Goal: Information Seeking & Learning: Learn about a topic

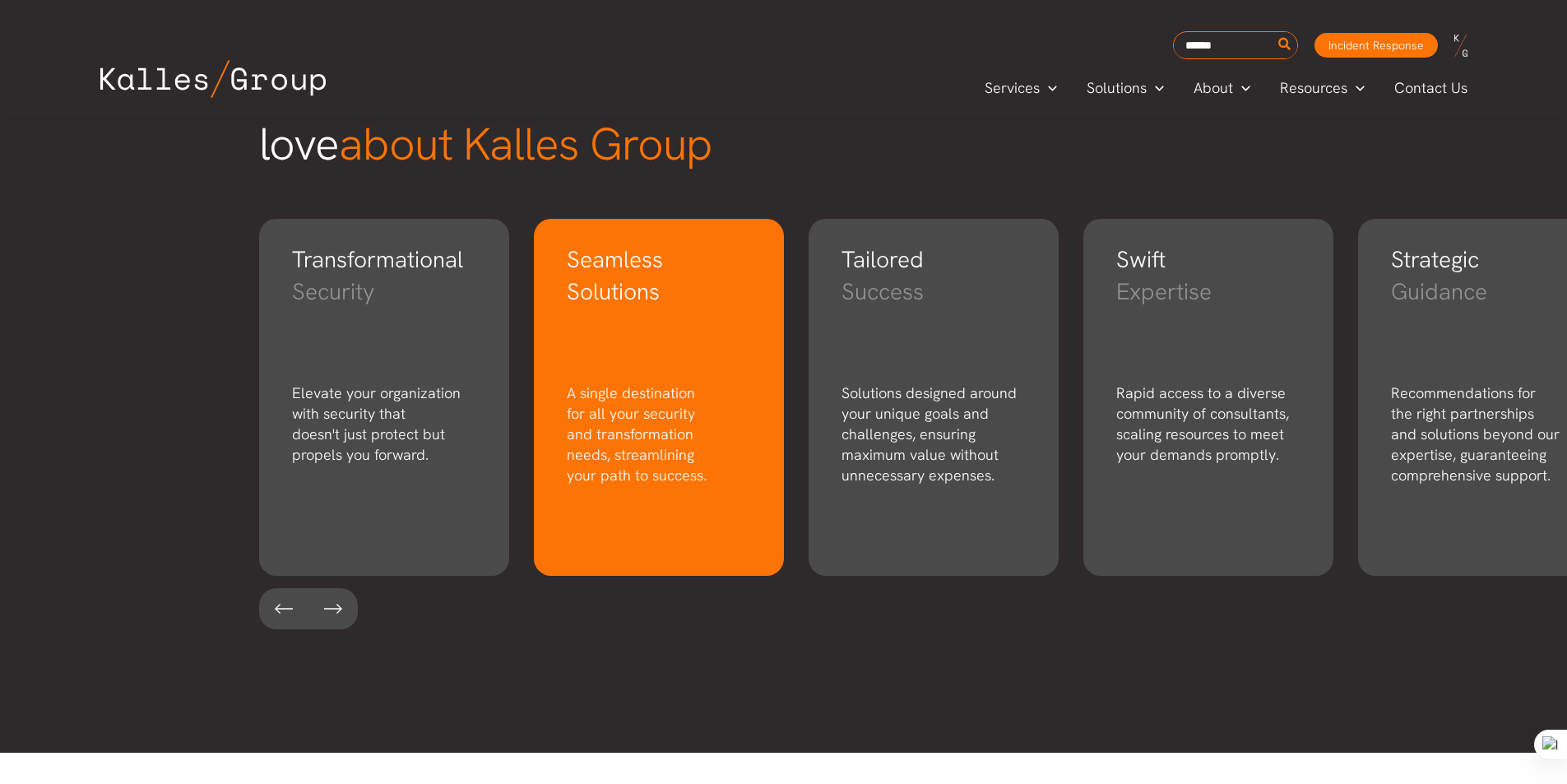
scroll to position [2220, 0]
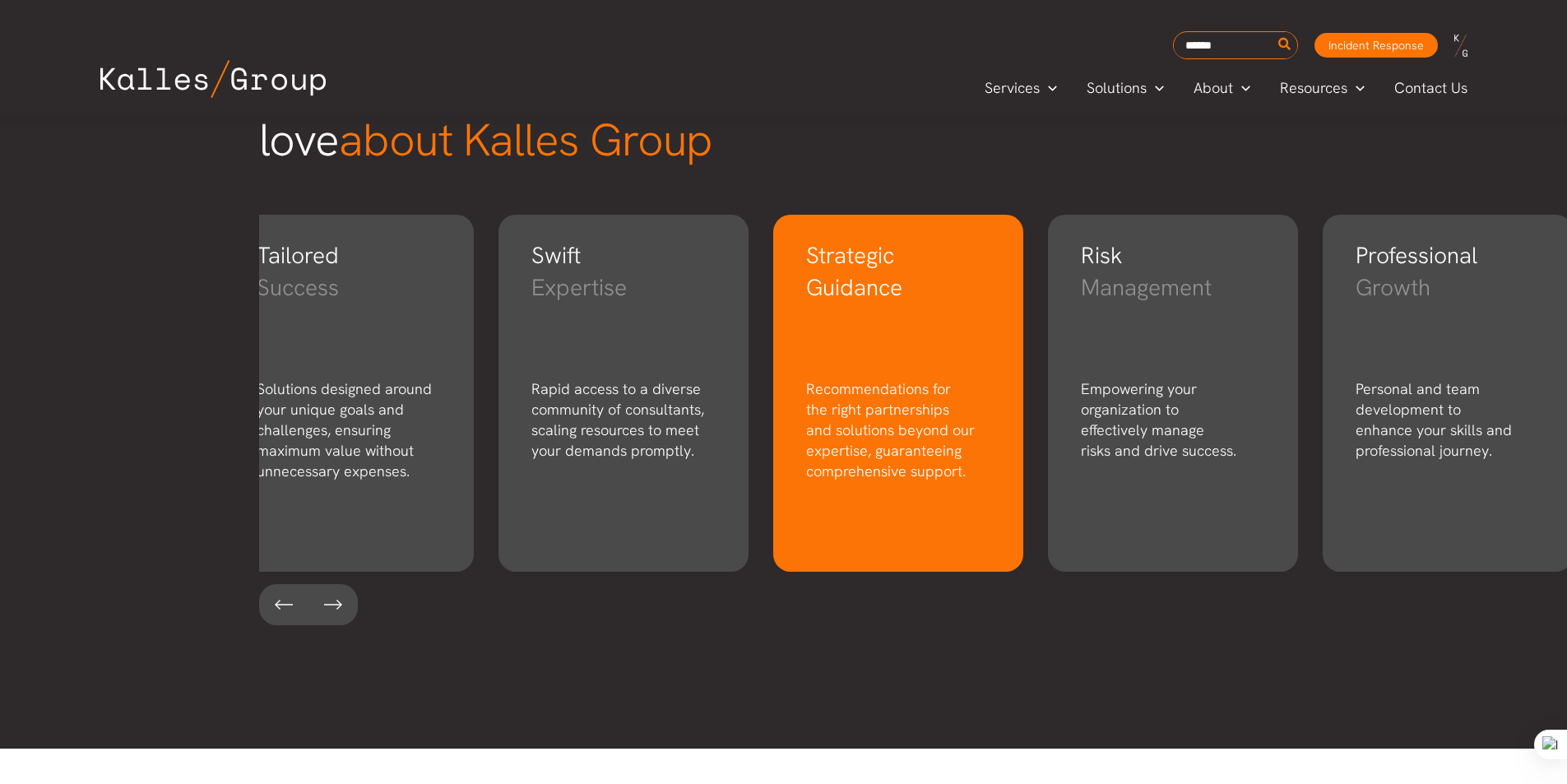
drag, startPoint x: 1482, startPoint y: 347, endPoint x: 682, endPoint y: 364, distance: 800.2
click at [773, 364] on div "Strategic Guidance Recommendations for the right partnerships and solutions bey…" at bounding box center [898, 393] width 250 height 357
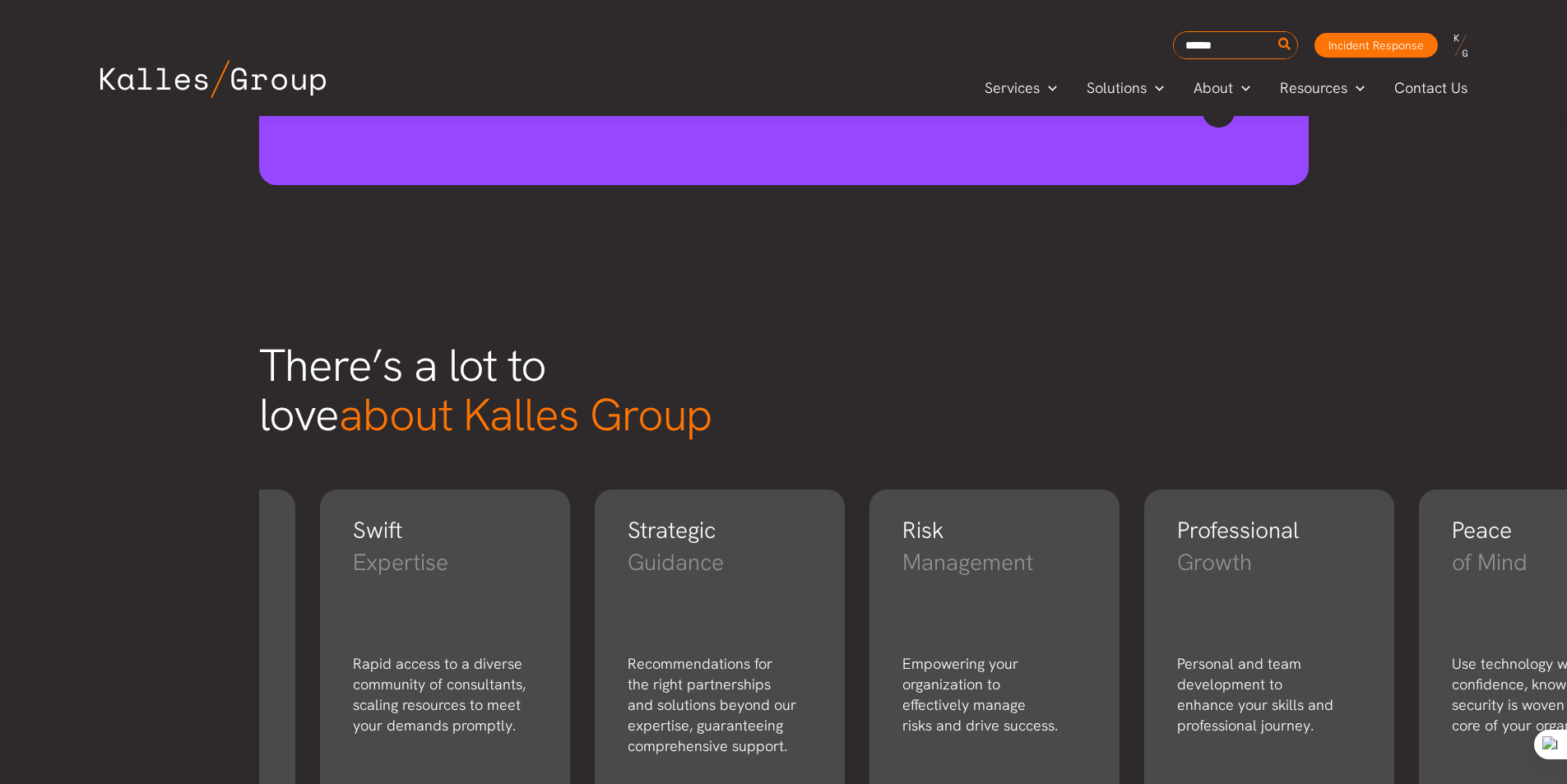
scroll to position [1944, 0]
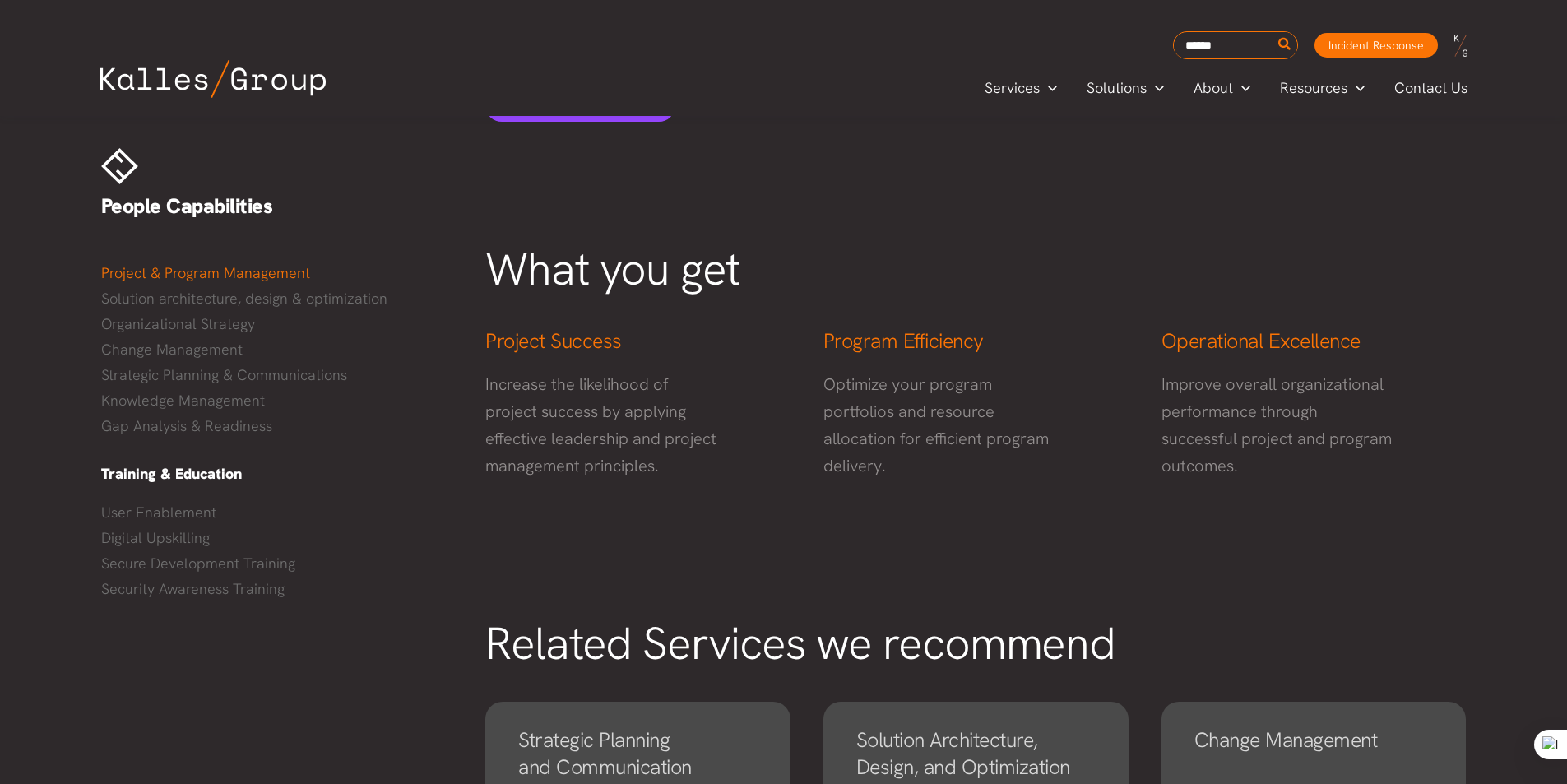
scroll to position [576, 0]
click at [564, 408] on p "Increase the likelihood of project success by applying effective leadership and…" at bounding box center [602, 423] width 233 height 109
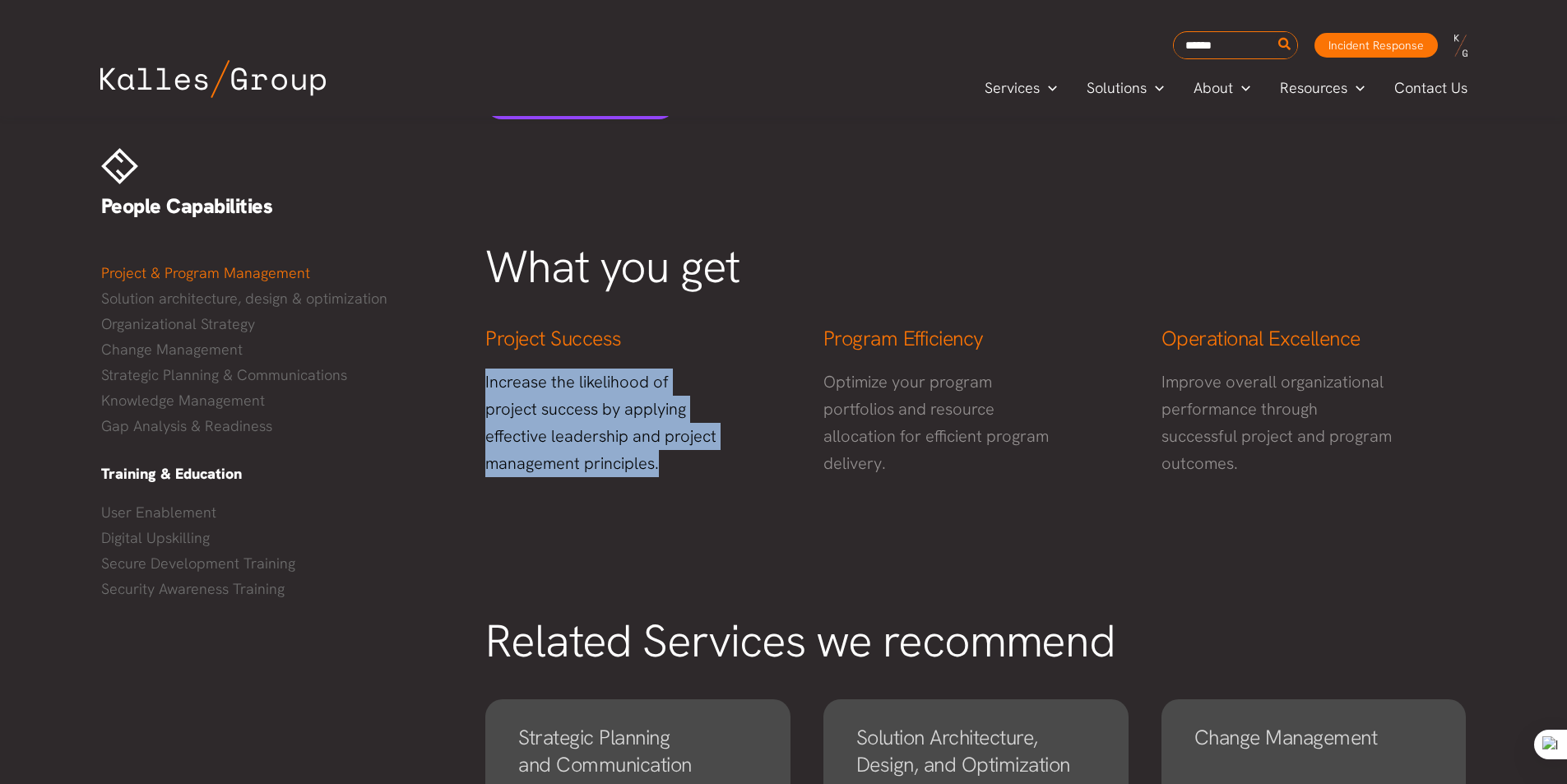
click at [564, 408] on p "Increase the likelihood of project success by applying effective leadership and…" at bounding box center [602, 423] width 233 height 109
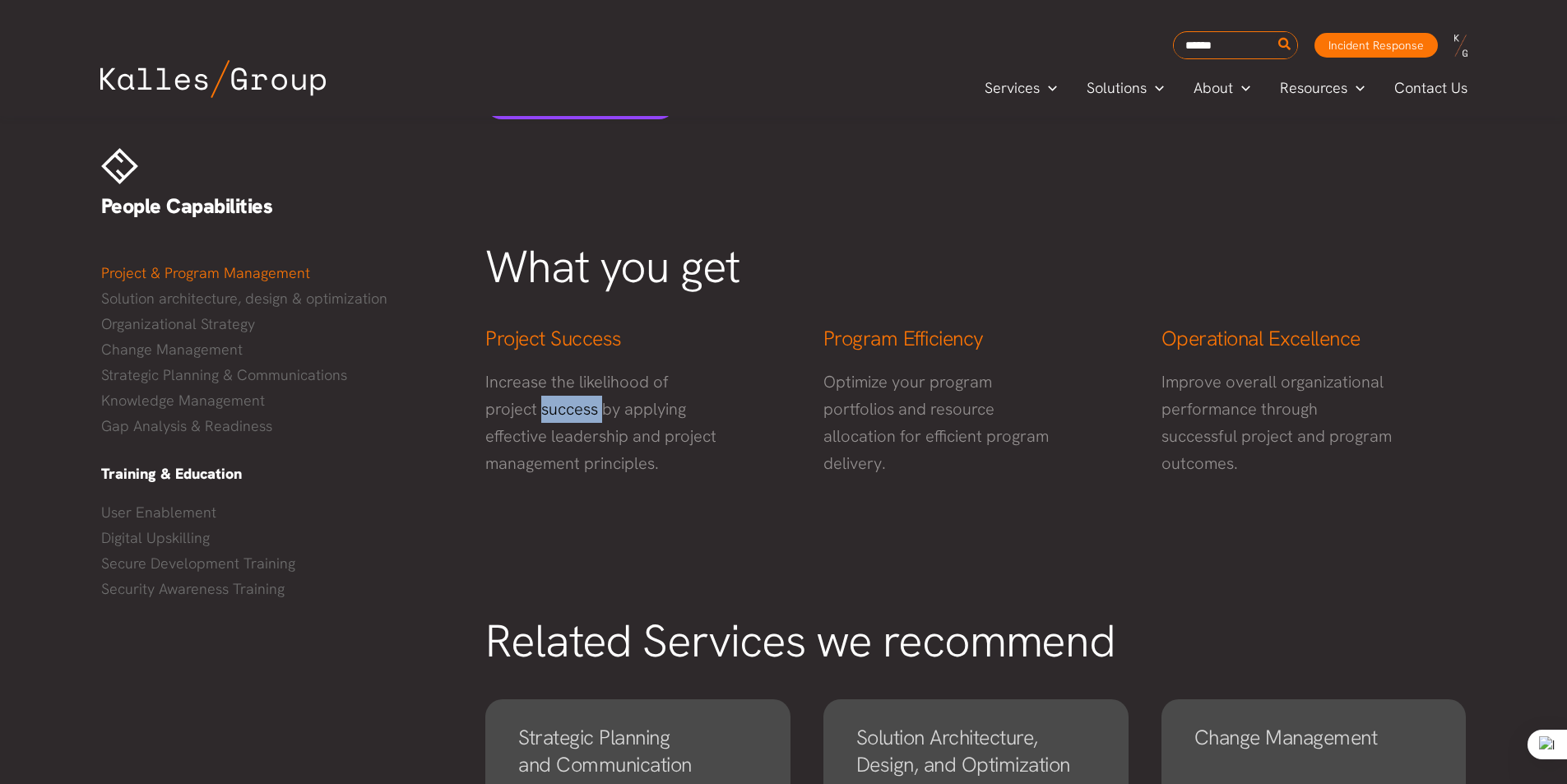
click at [564, 408] on p "Increase the likelihood of project success by applying effective leadership and…" at bounding box center [602, 423] width 233 height 109
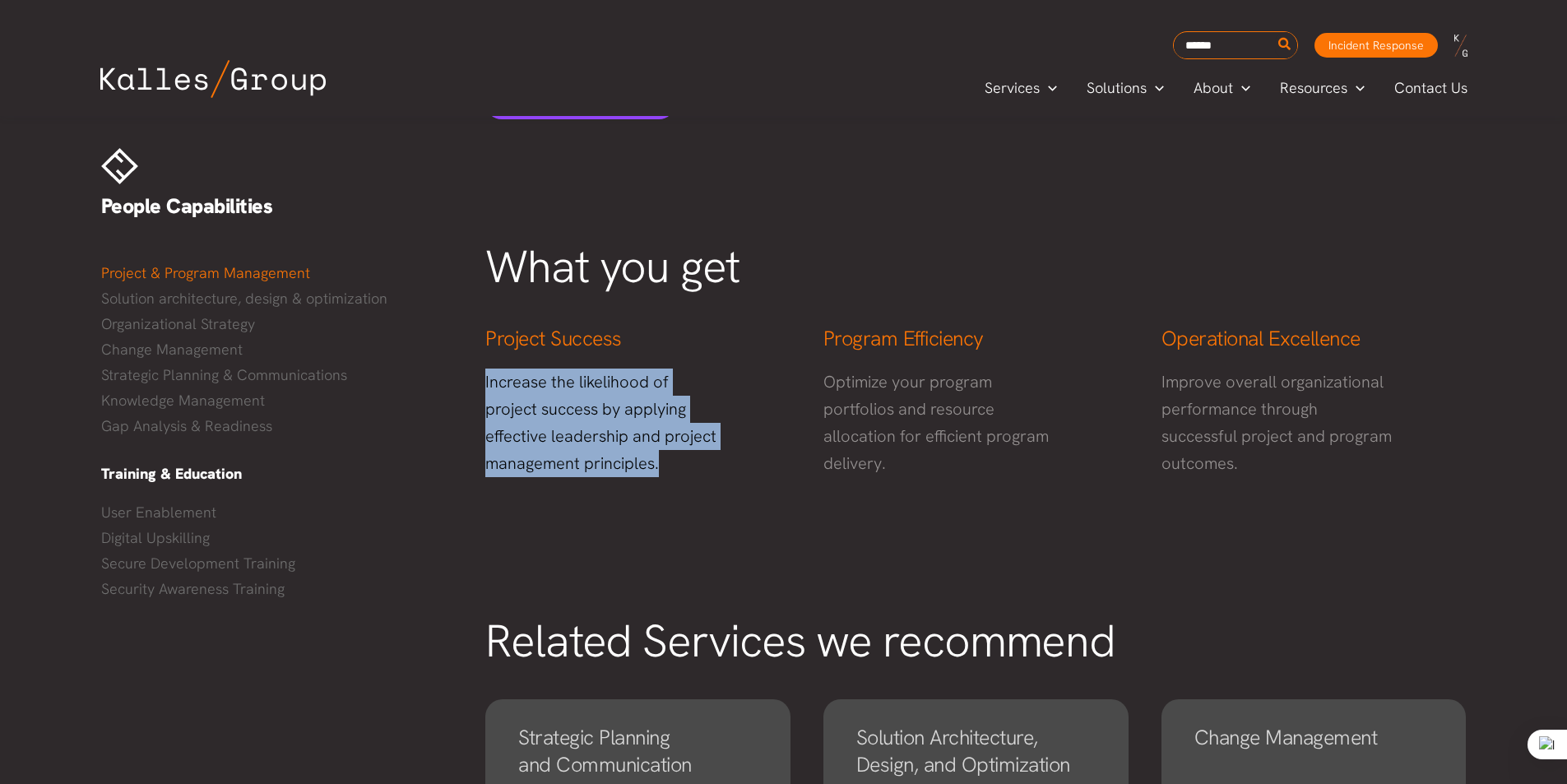
click at [564, 408] on p "Increase the likelihood of project success by applying effective leadership and…" at bounding box center [602, 423] width 233 height 109
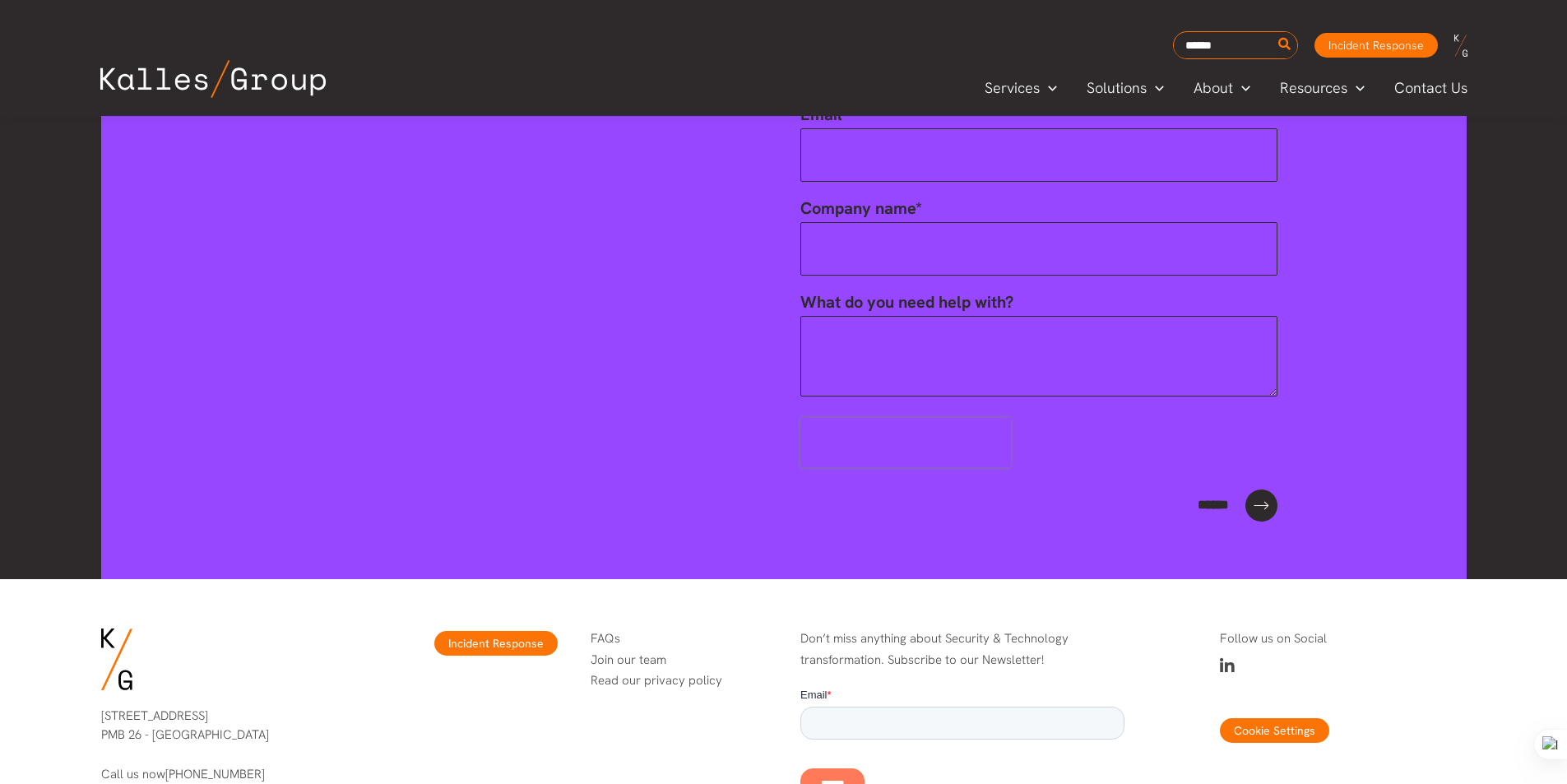
scroll to position [3120, 0]
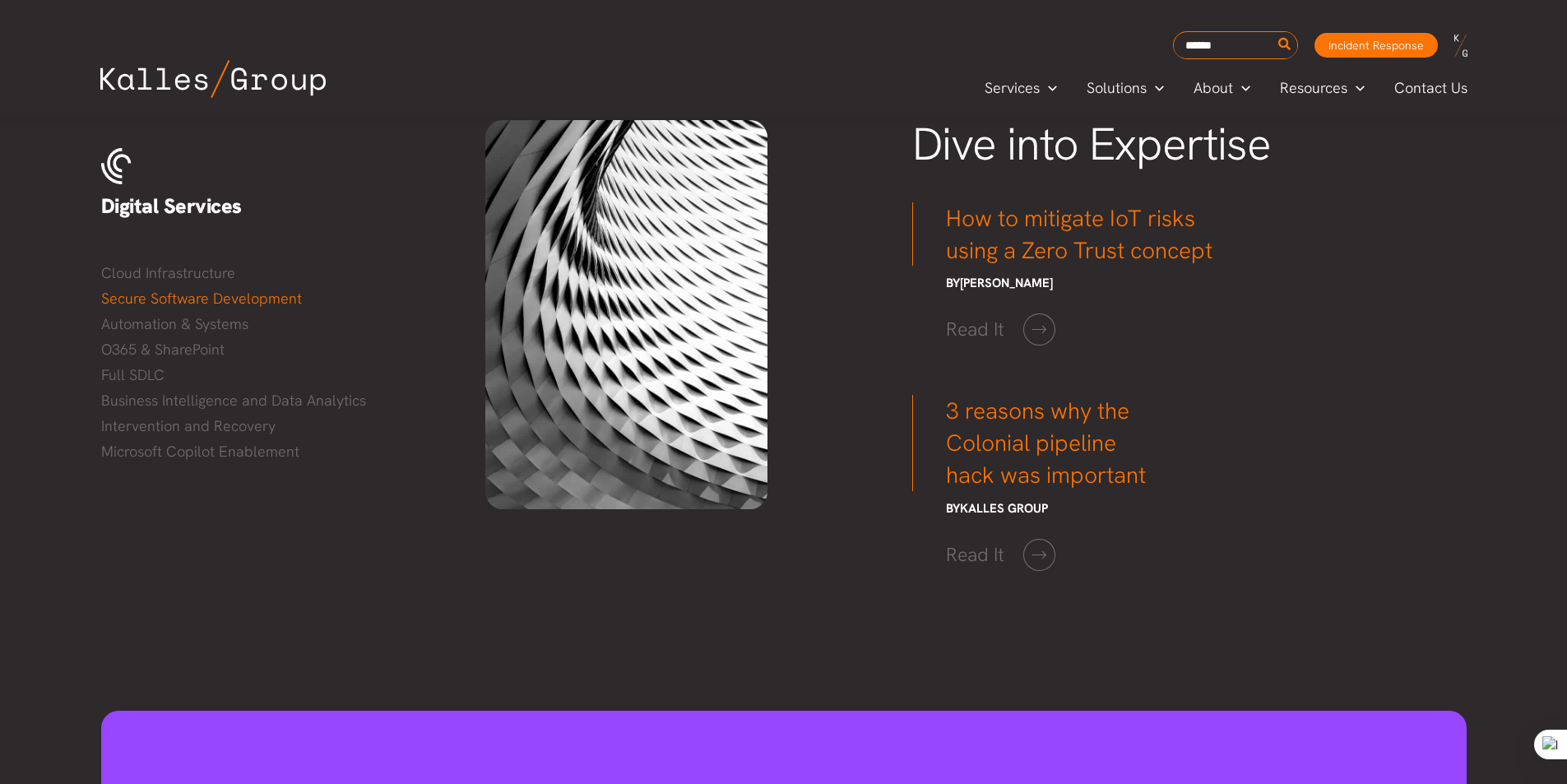
scroll to position [1974, 0]
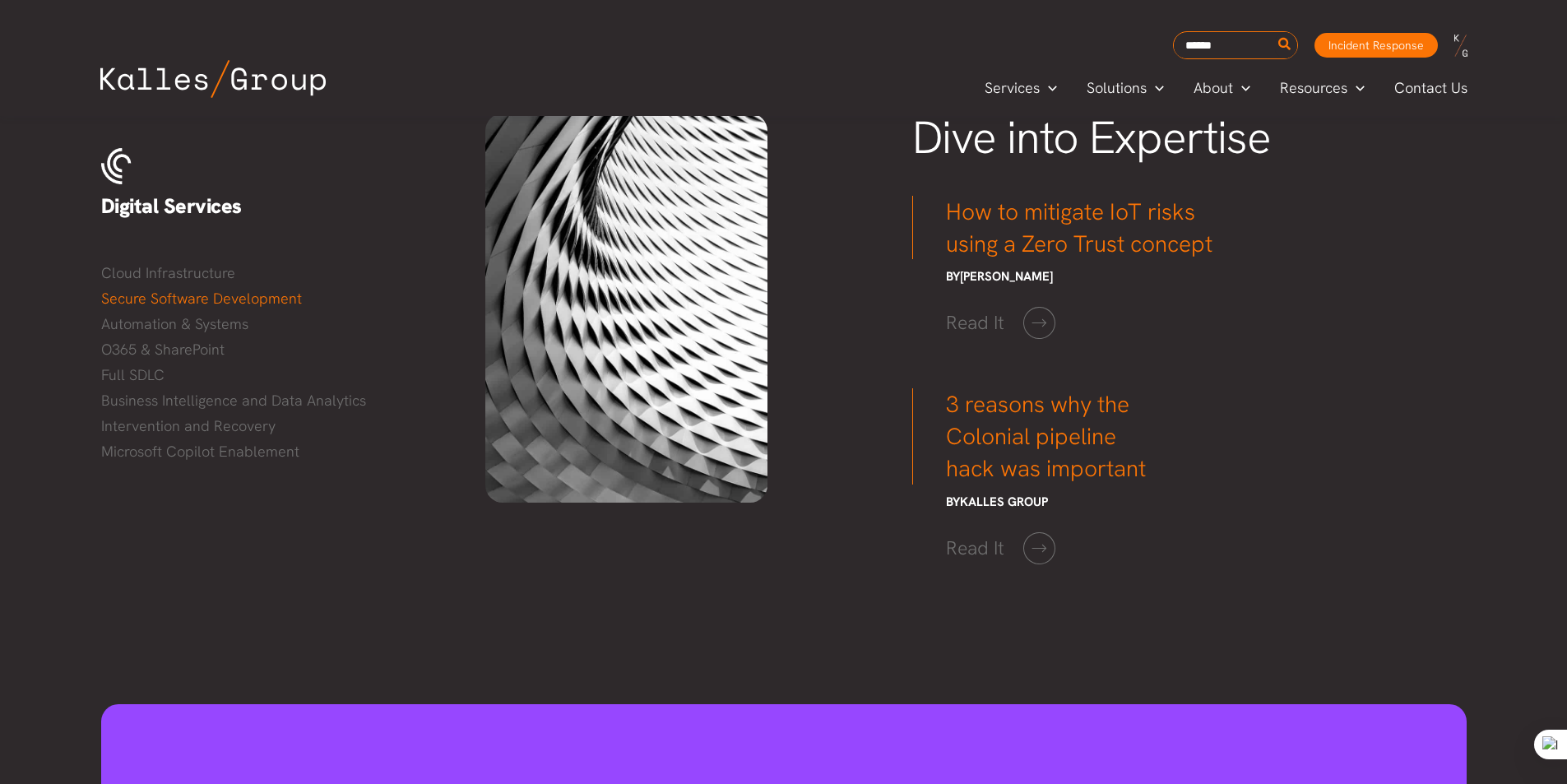
click at [1054, 439] on h3 "3 reasons why the Colonial pipeline hack was important" at bounding box center [1072, 436] width 319 height 96
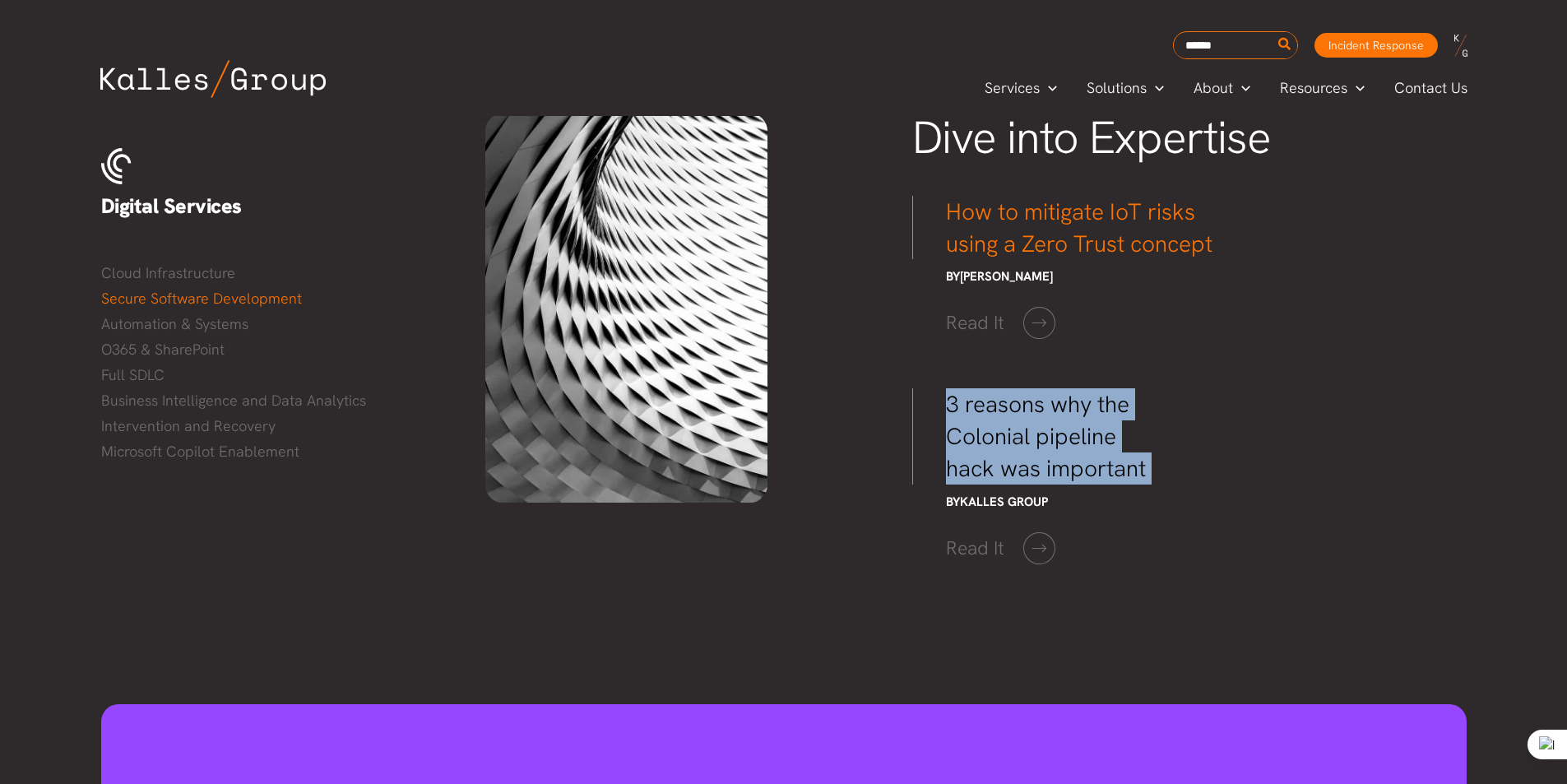
click at [1054, 439] on h3 "3 reasons why the Colonial pipeline hack was important" at bounding box center [1072, 436] width 319 height 96
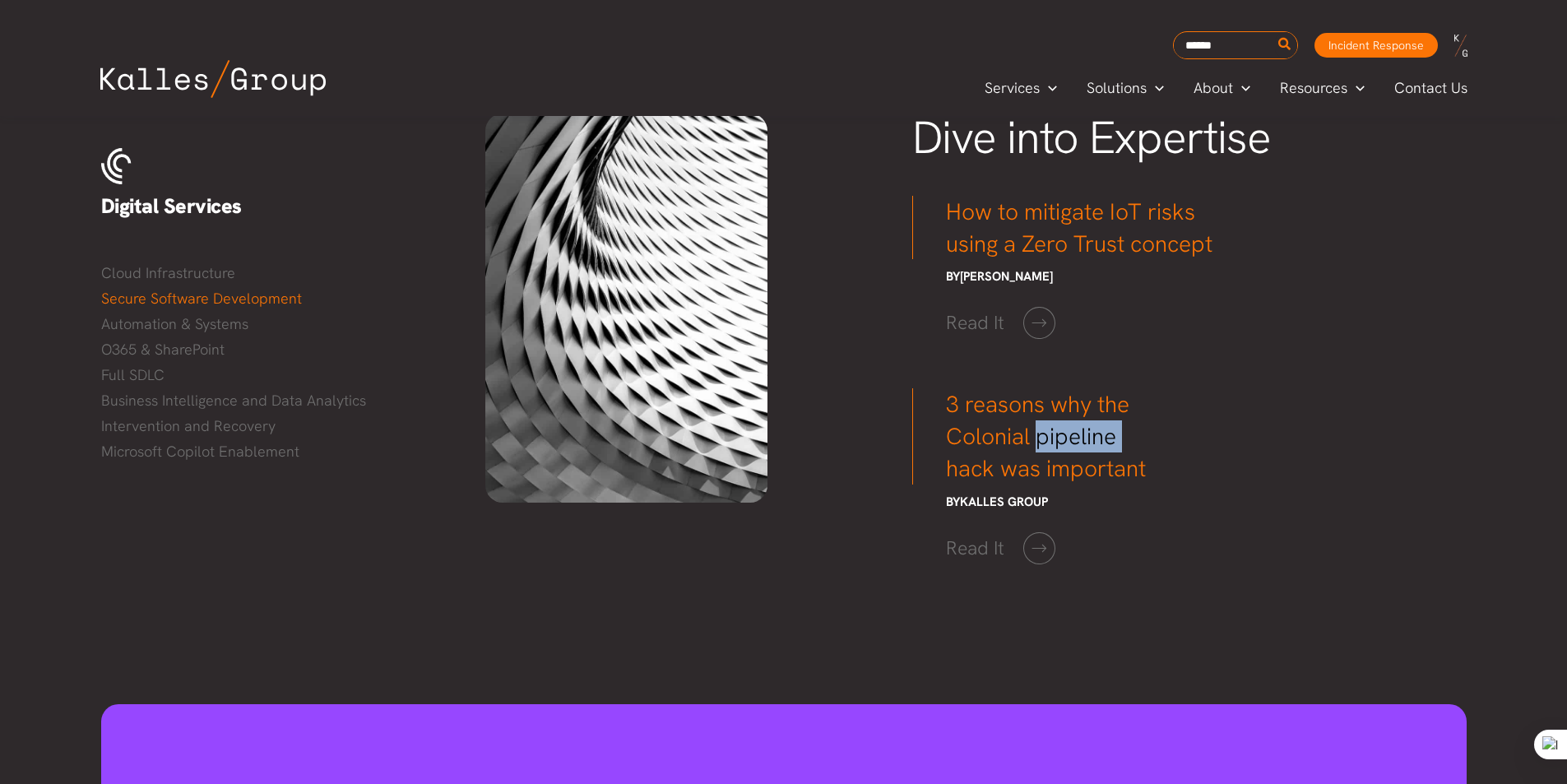
click at [1054, 439] on h3 "3 reasons why the Colonial pipeline hack was important" at bounding box center [1072, 436] width 319 height 96
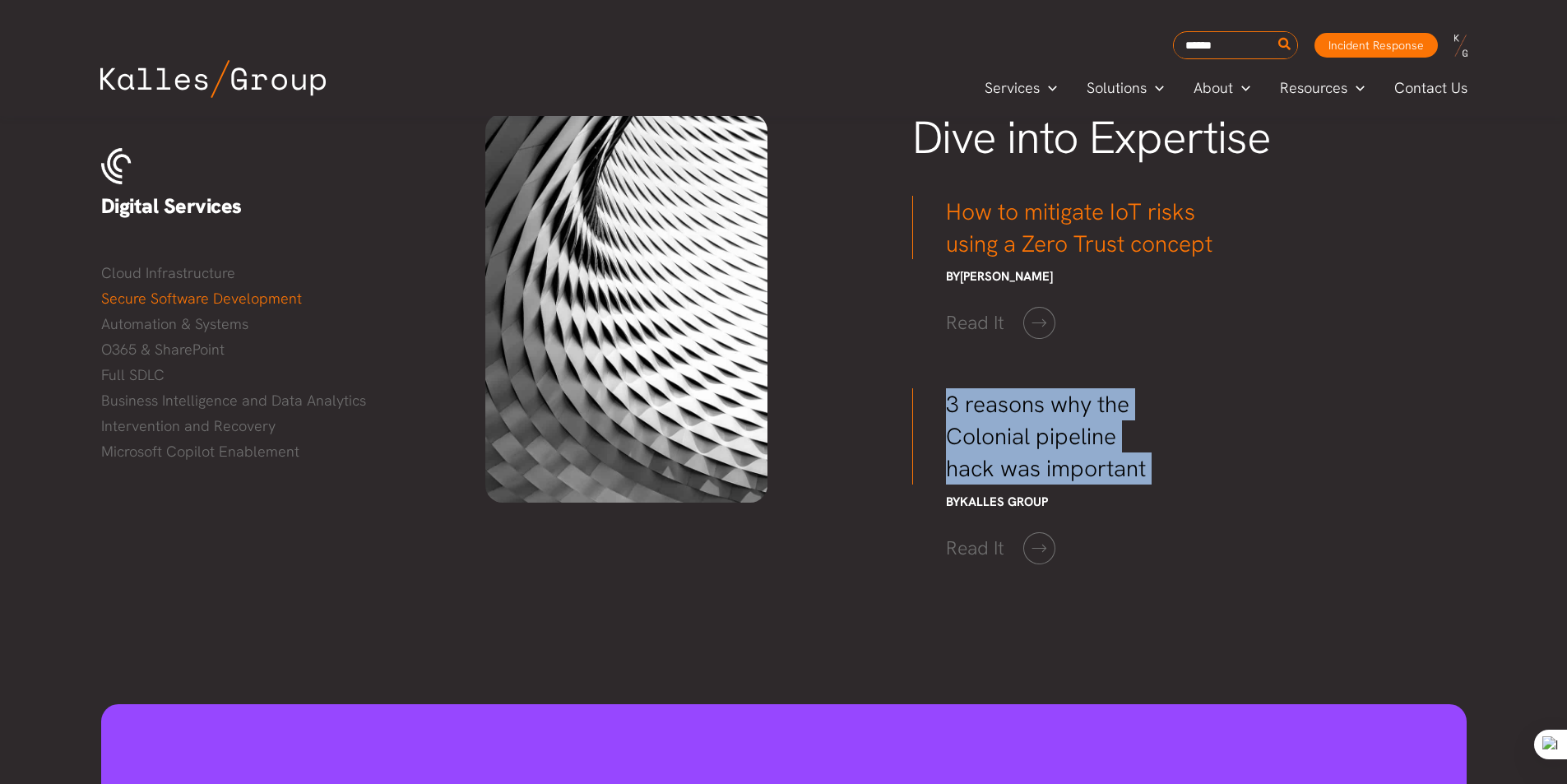
click at [1054, 439] on h3 "3 reasons why the Colonial pipeline hack was important" at bounding box center [1072, 436] width 319 height 96
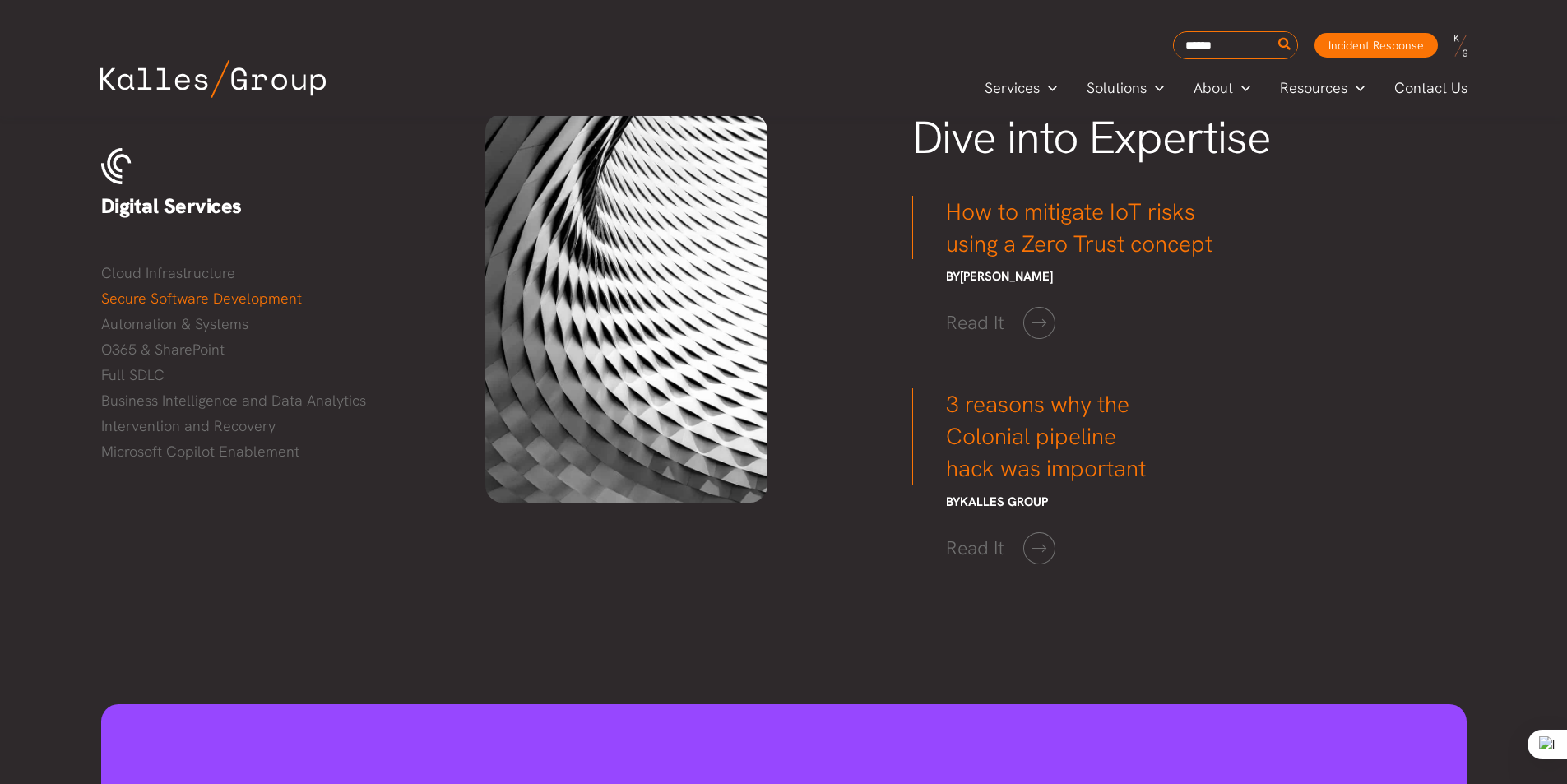
click at [1007, 502] on span "Kalles Group" at bounding box center [1004, 501] width 88 height 17
click at [988, 274] on span "Glen Willis" at bounding box center [1006, 276] width 93 height 17
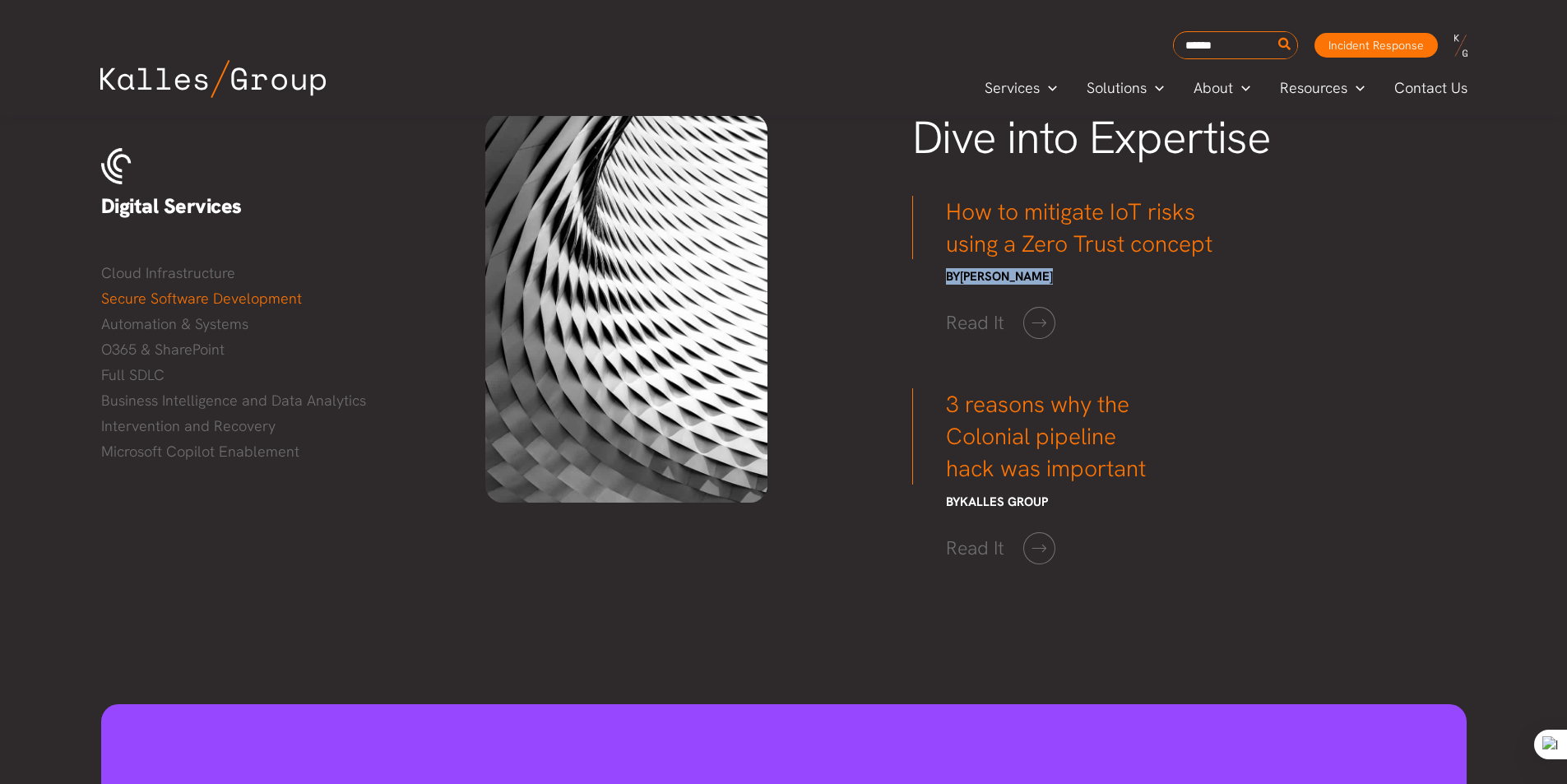
click at [988, 274] on span "Glen Willis" at bounding box center [1006, 276] width 93 height 17
click at [993, 240] on h3 "How to mitigate IoT risks using a Zero Trust concept" at bounding box center [1072, 227] width 319 height 64
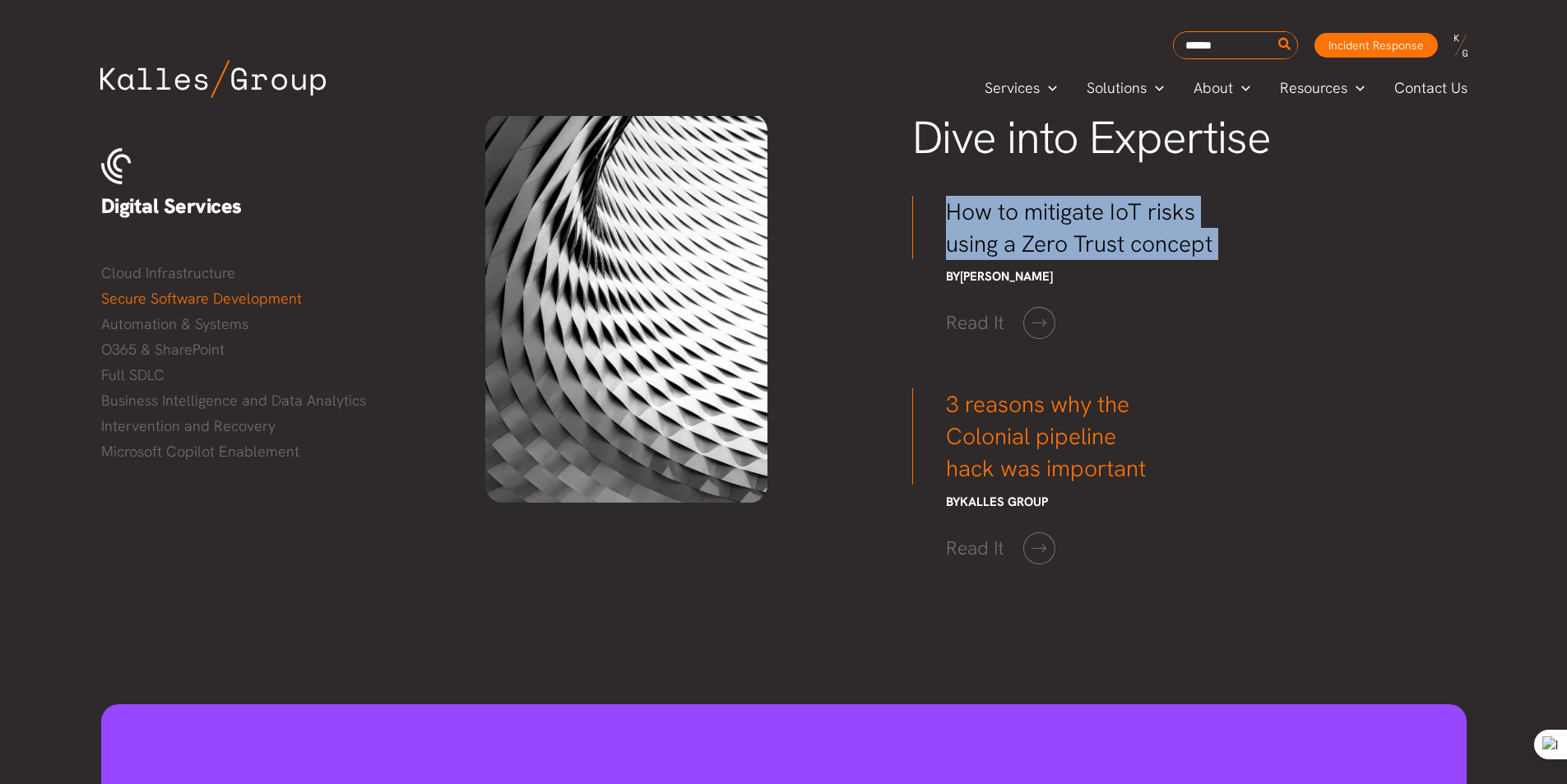
click at [993, 240] on h3 "How to mitigate IoT risks using a Zero Trust concept" at bounding box center [1072, 227] width 319 height 64
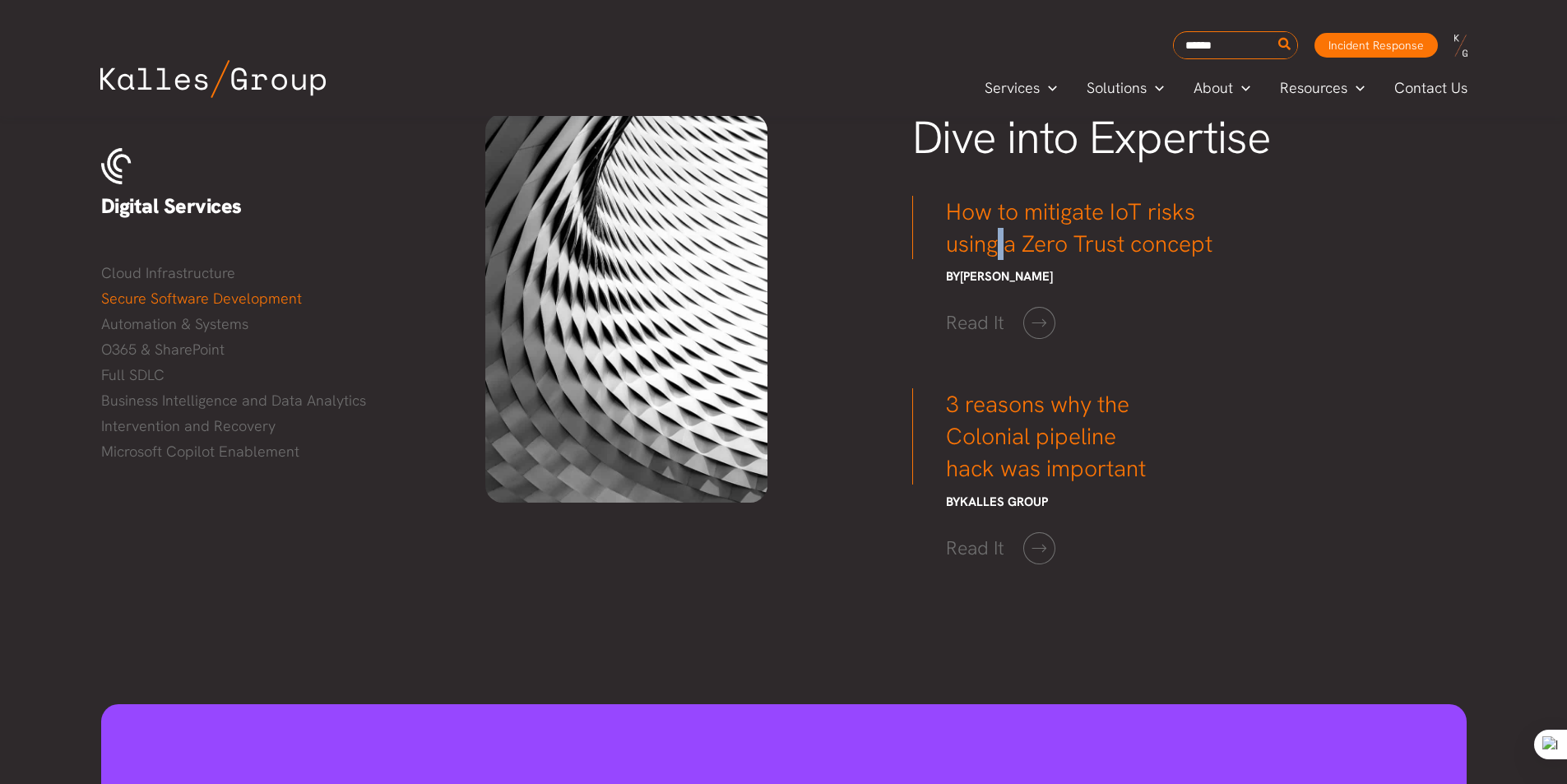
click at [993, 240] on h3 "How to mitigate IoT risks using a Zero Trust concept" at bounding box center [1072, 227] width 319 height 64
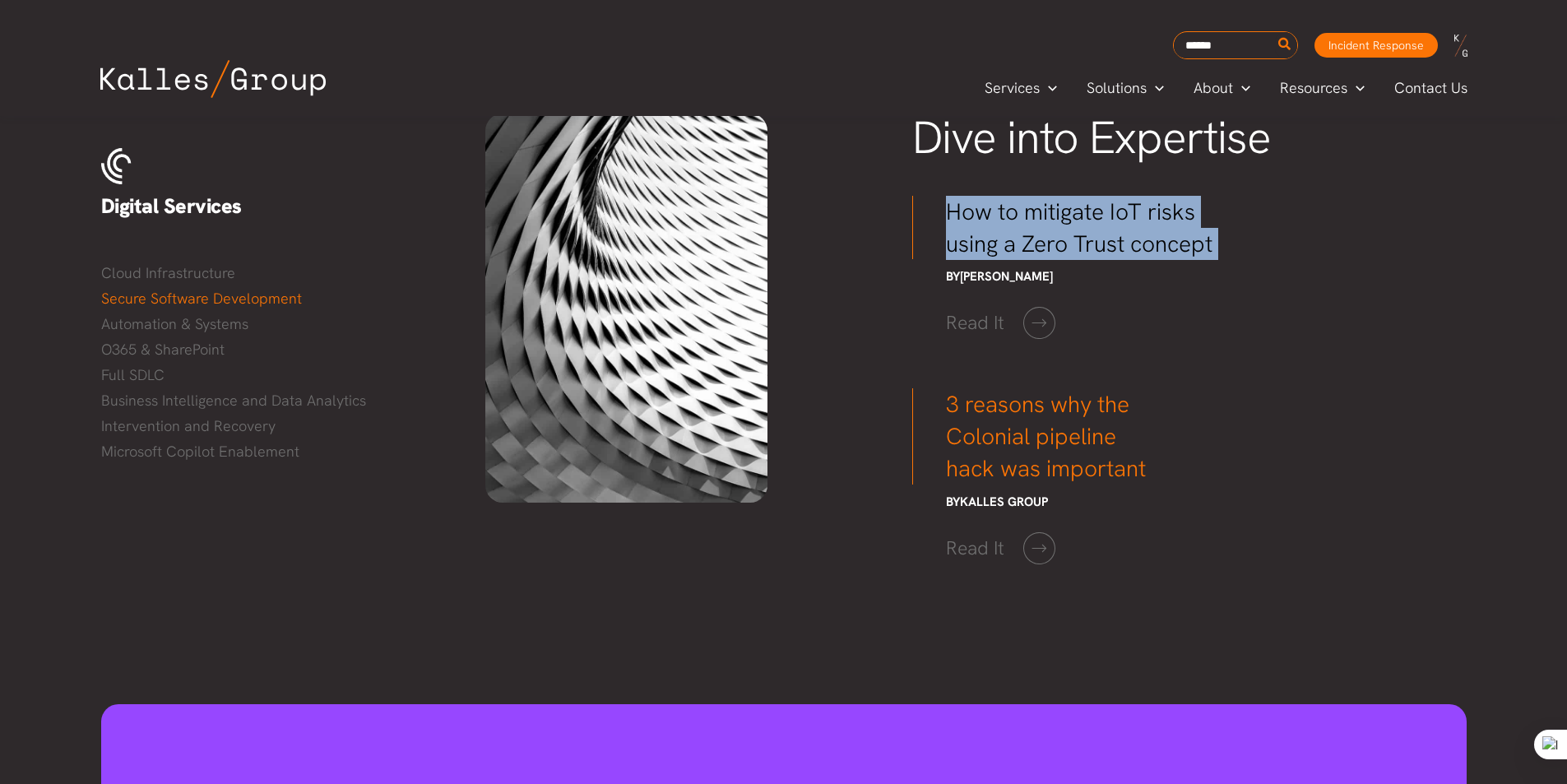
click at [993, 240] on h3 "How to mitigate IoT risks using a Zero Trust concept" at bounding box center [1072, 227] width 319 height 64
